Goal: Task Accomplishment & Management: Use online tool/utility

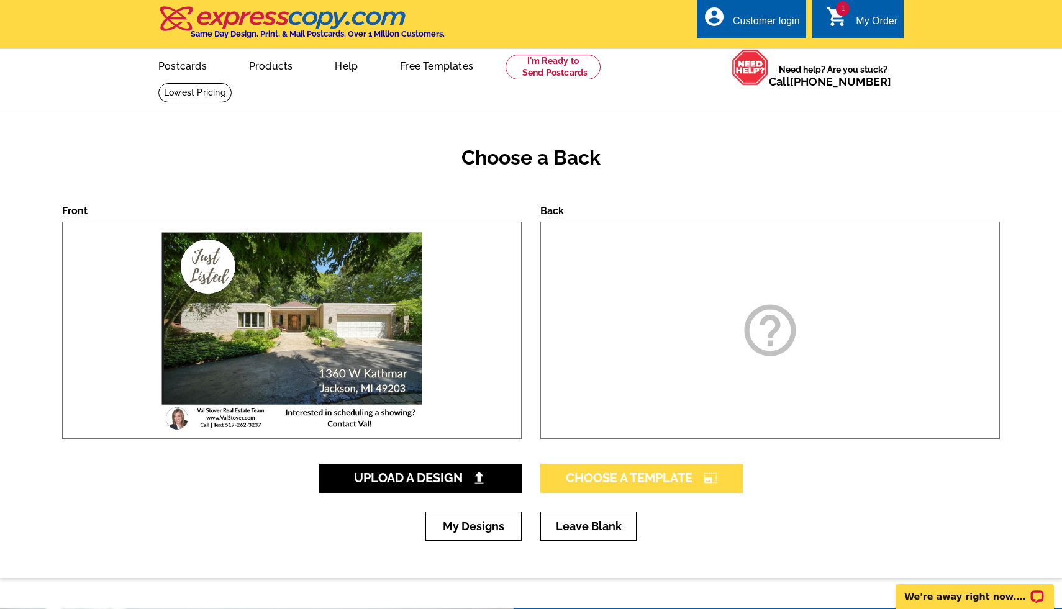
click at [655, 477] on span "Choose A Template photo_size_select_large" at bounding box center [641, 478] width 151 height 15
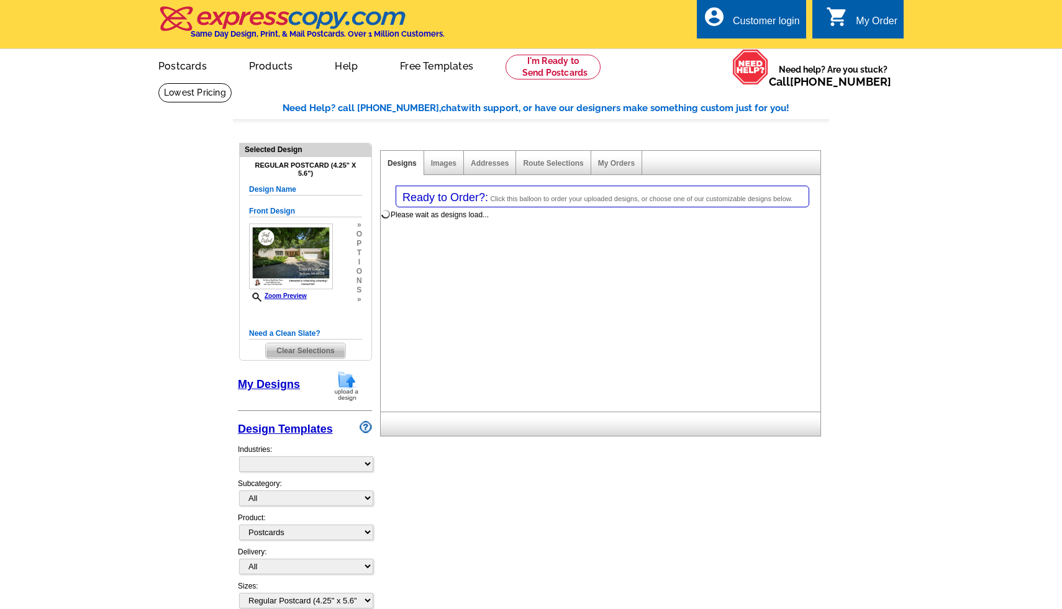
select select "1"
select select "back"
select select "785"
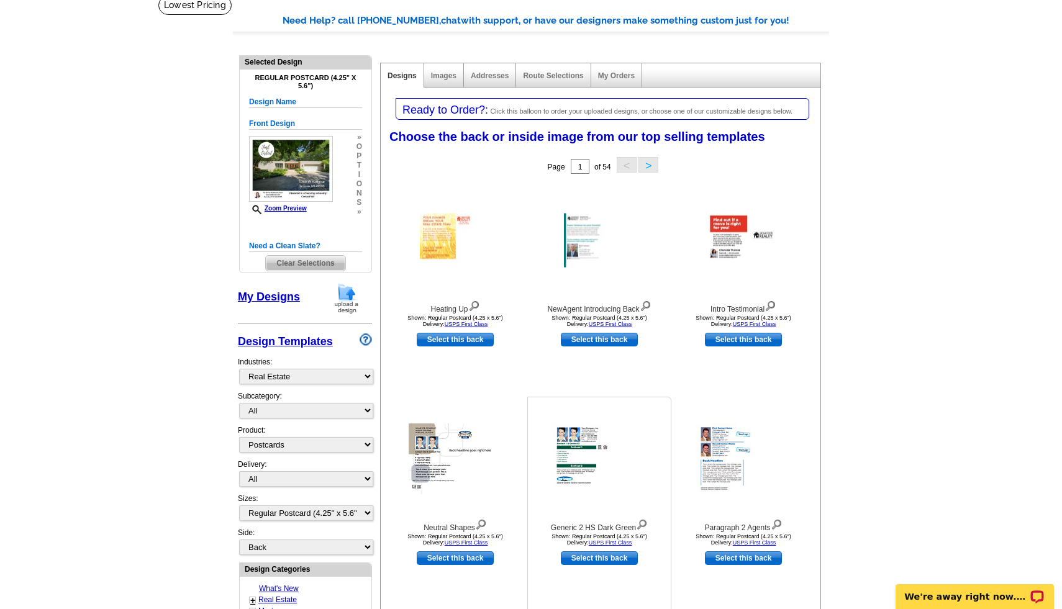
scroll to position [78, 0]
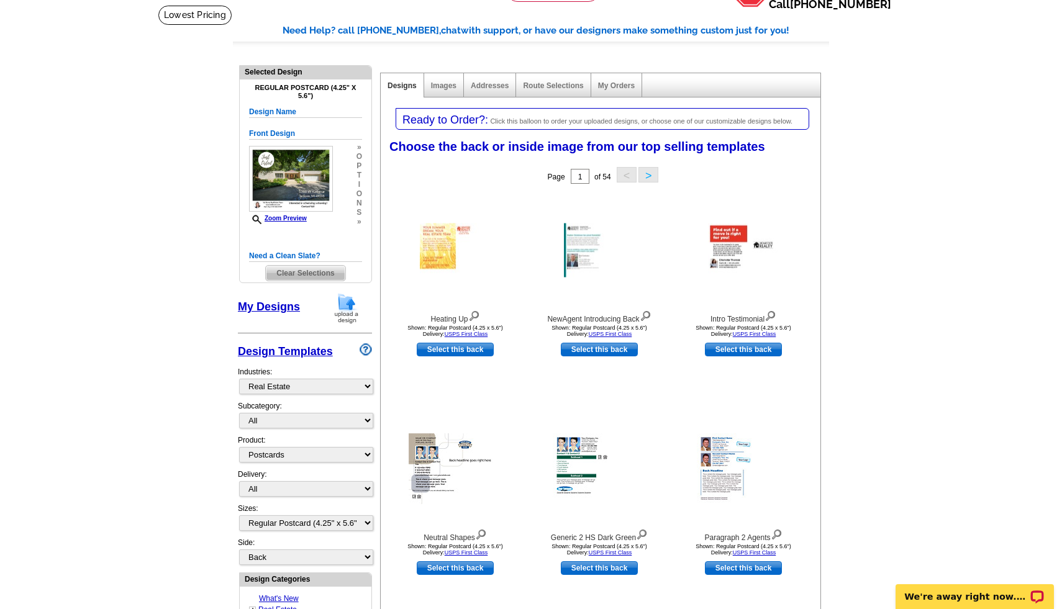
click at [654, 170] on button ">" at bounding box center [648, 175] width 20 height 16
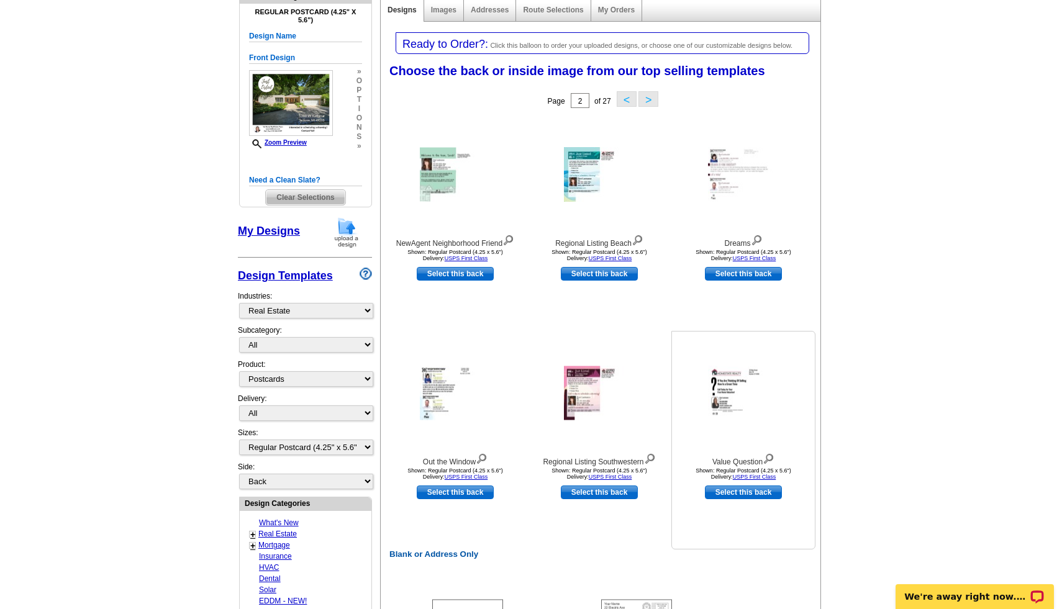
scroll to position [143, 0]
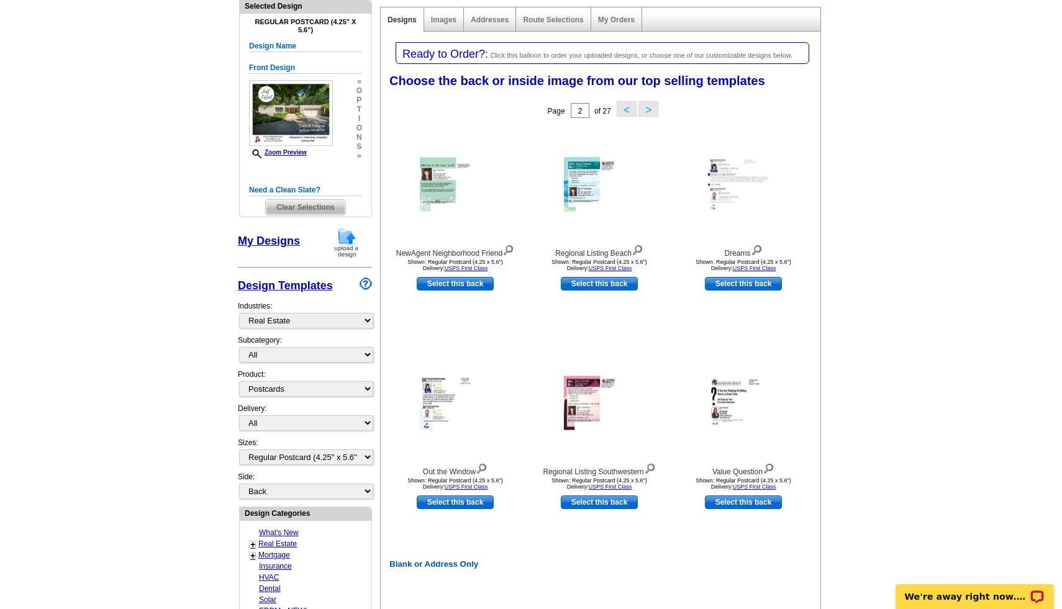
click at [627, 106] on button "<" at bounding box center [626, 109] width 20 height 16
